Goal: Task Accomplishment & Management: Complete application form

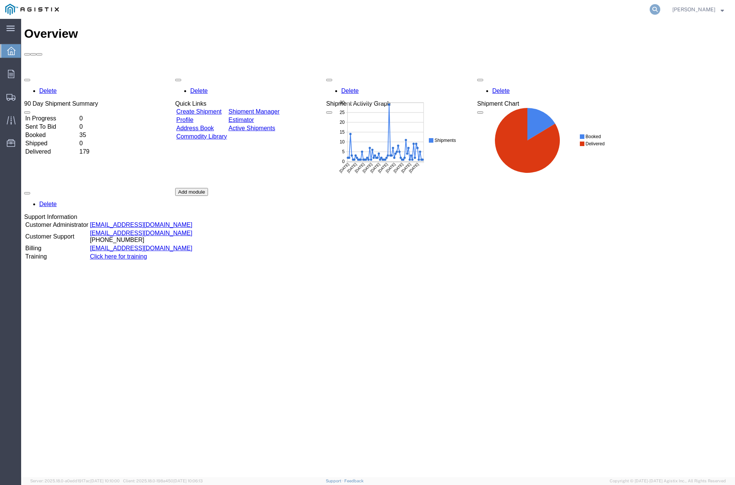
click at [660, 9] on icon at bounding box center [655, 9] width 11 height 11
click at [587, 8] on input "search" at bounding box center [534, 9] width 229 height 18
paste input "56673350"
type input "56673350"
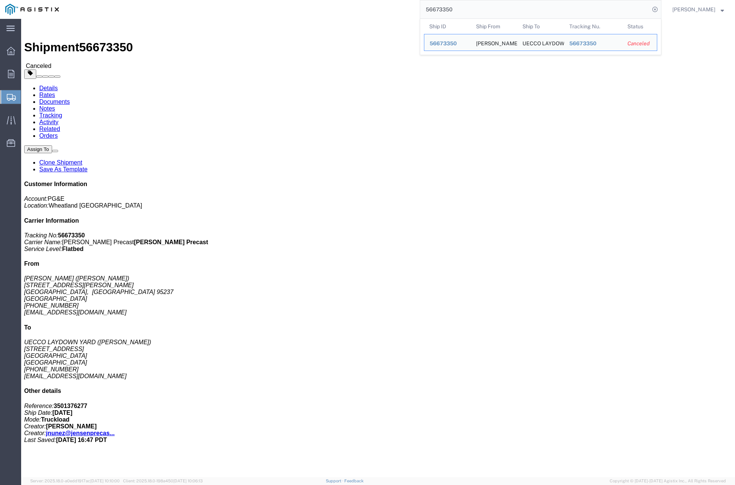
click link "Clone Shipment"
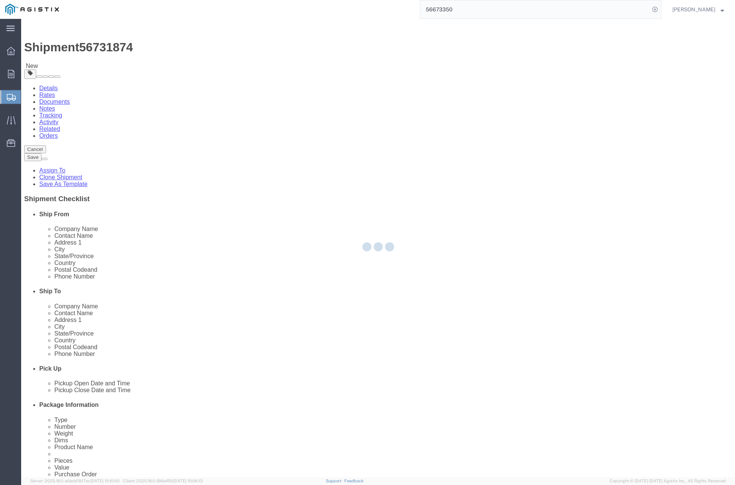
select select
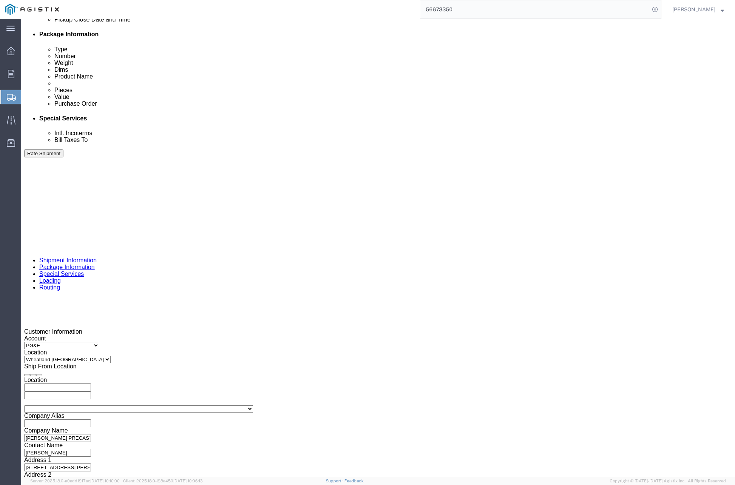
scroll to position [371, 0]
click div "[DATE] 4:00 PM"
click button "Apply"
click div "[DATE] 5:00 PM"
drag, startPoint x: 237, startPoint y: 341, endPoint x: 251, endPoint y: 313, distance: 31.4
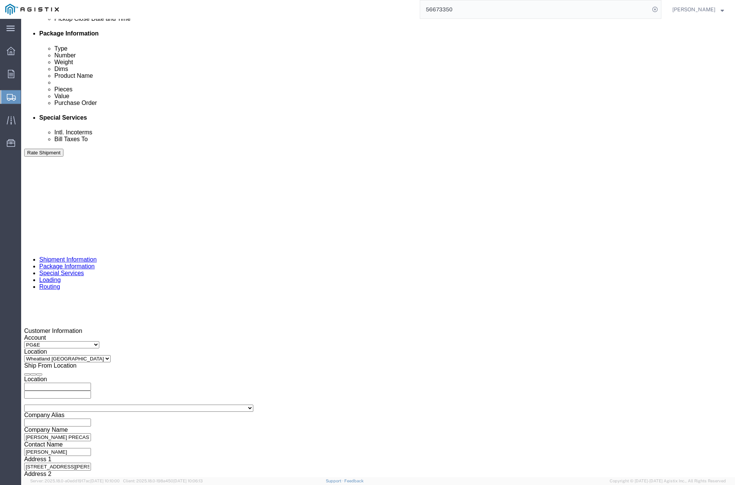
click button "Apply"
click div
click button "Apply"
click div
click button "Apply"
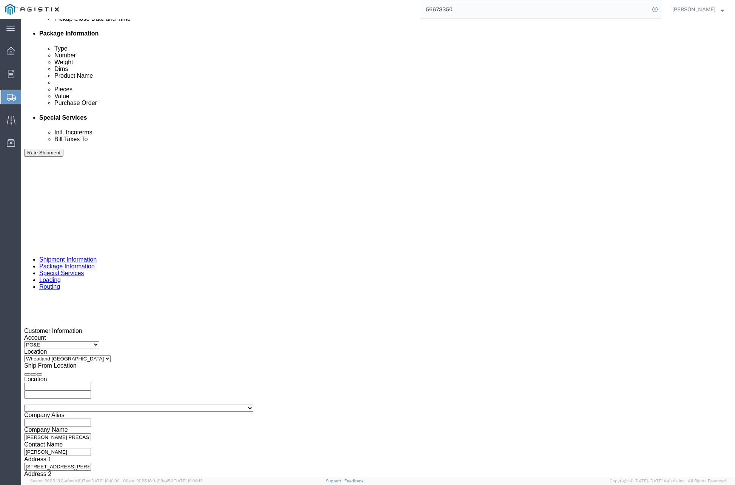
click button "Rate Shipment"
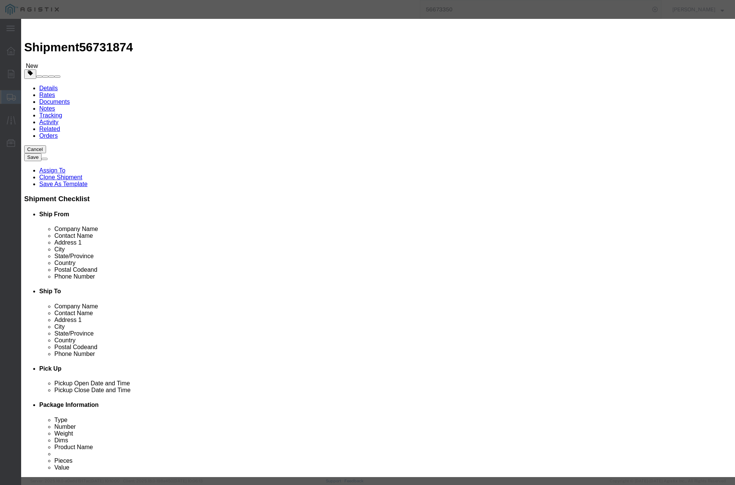
select select "13033"
select select "28442"
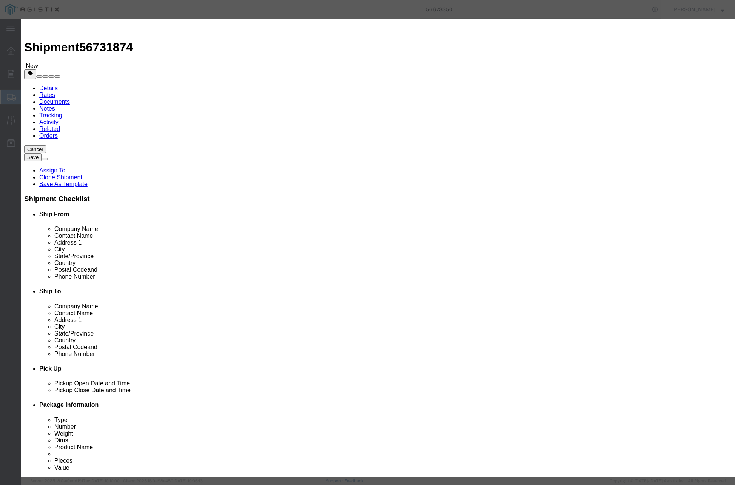
paste input "56673350"
type input "5"
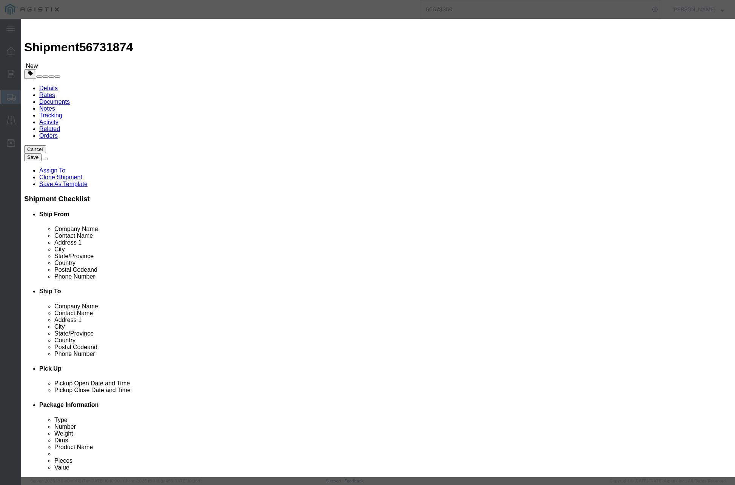
type input "56731874"
type input "[PERSON_NAME]"
type input "[PHONE_NUMBER]"
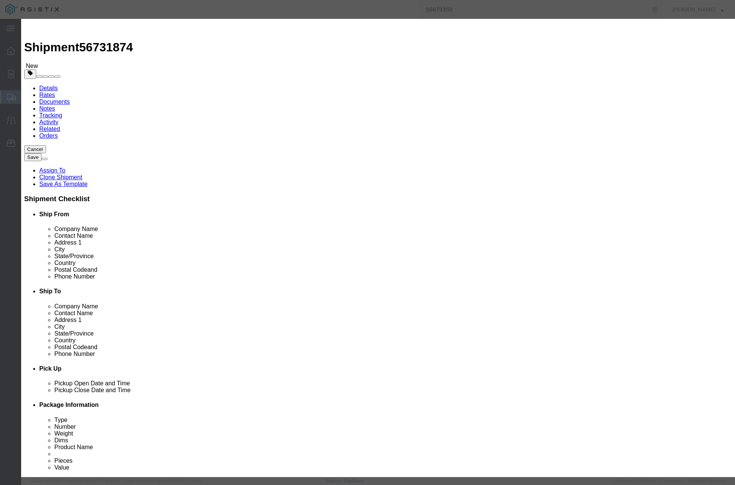
drag, startPoint x: 545, startPoint y: 296, endPoint x: 546, endPoint y: 303, distance: 7.3
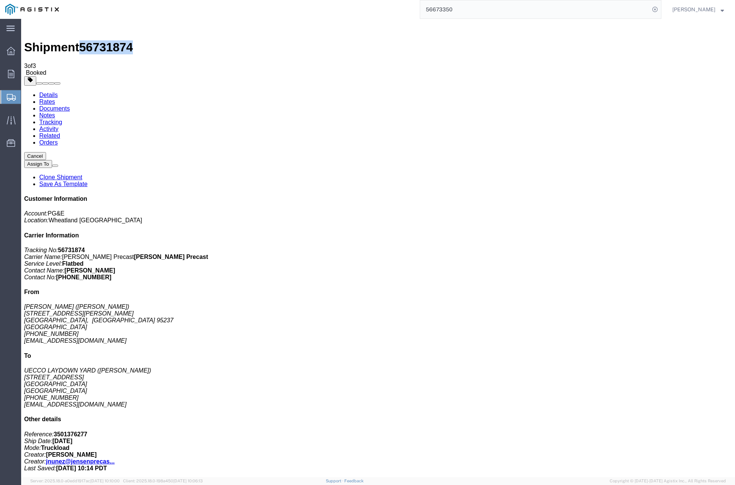
drag, startPoint x: 124, startPoint y: 27, endPoint x: 85, endPoint y: 25, distance: 39.3
click at [85, 25] on div "Shipment 56731874 3 of 3 Booked" at bounding box center [378, 49] width 708 height 54
copy span "56731874"
